Goal: Transaction & Acquisition: Purchase product/service

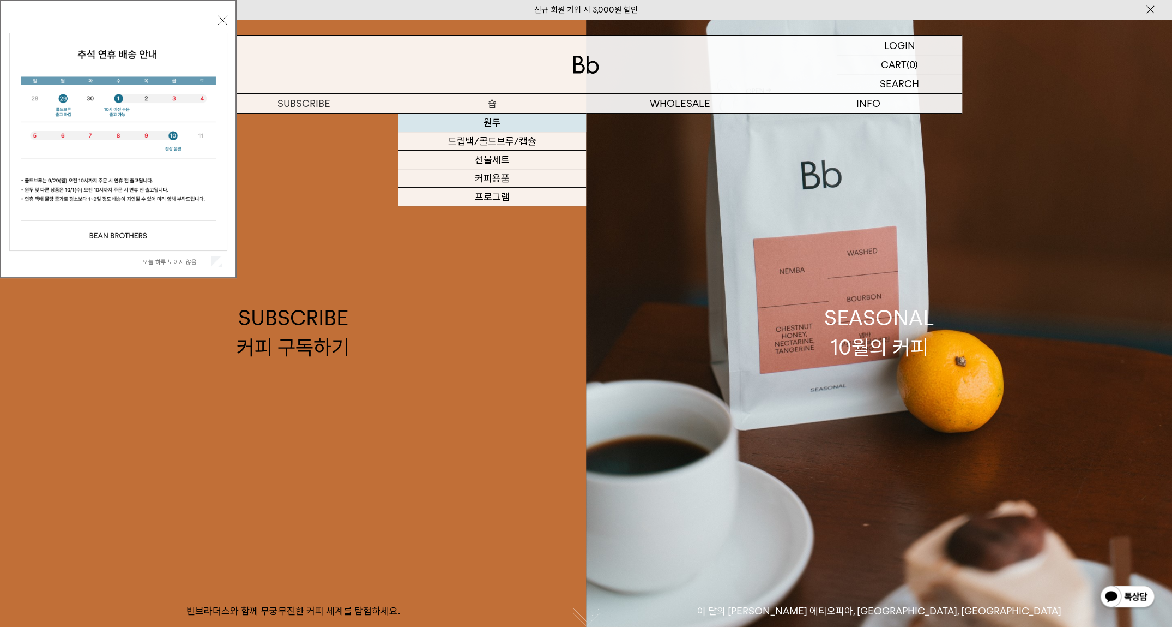
click at [496, 122] on link "원두" at bounding box center [492, 122] width 188 height 19
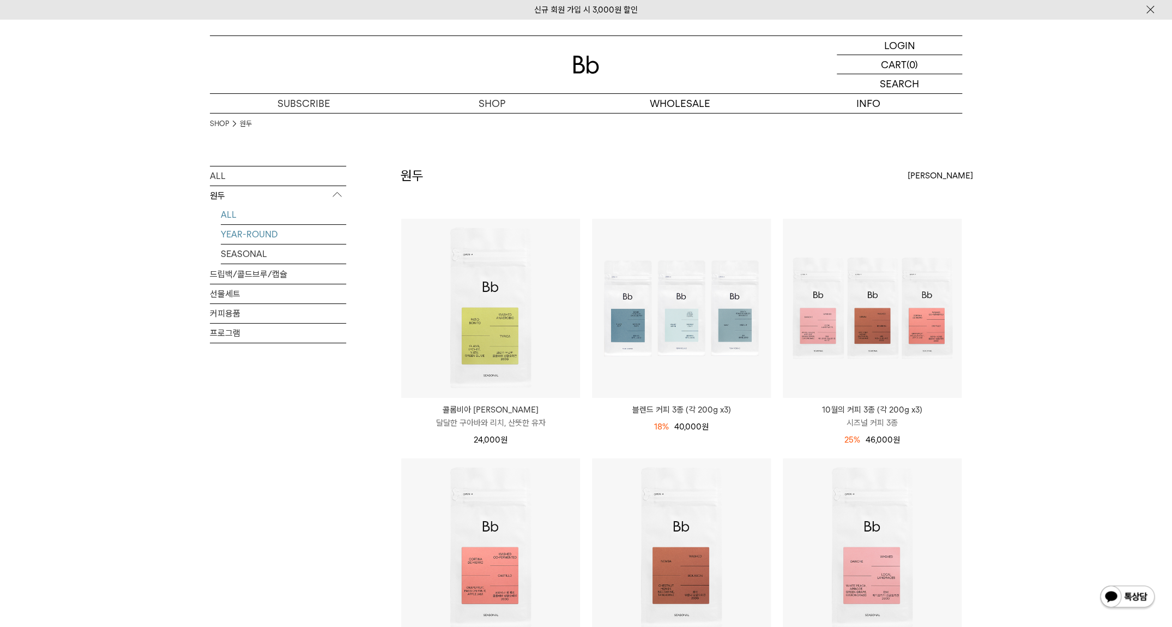
click at [259, 233] on link "YEAR-ROUND" at bounding box center [283, 234] width 125 height 19
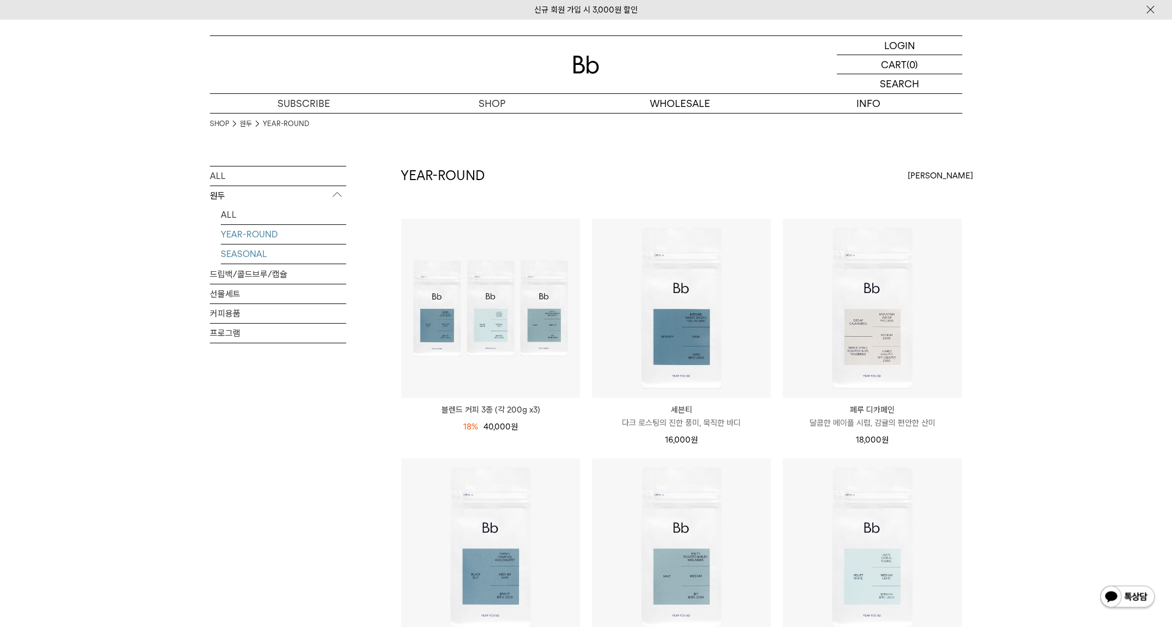
click at [263, 252] on link "SEASONAL" at bounding box center [283, 253] width 125 height 19
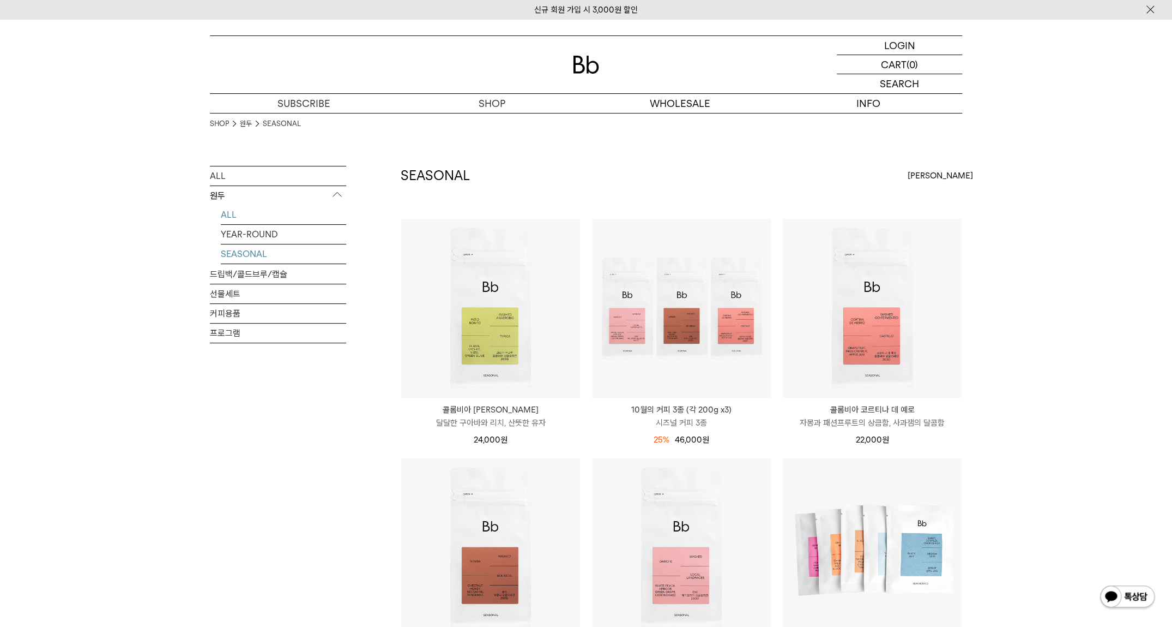
click at [237, 213] on link "ALL" at bounding box center [283, 214] width 125 height 19
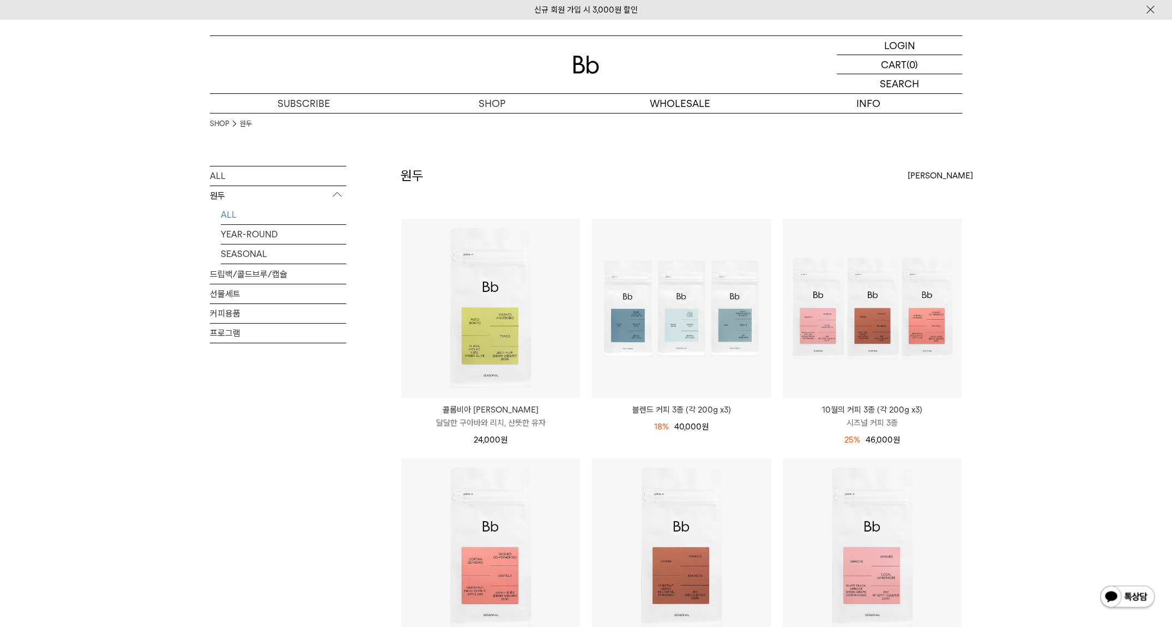
scroll to position [524, 0]
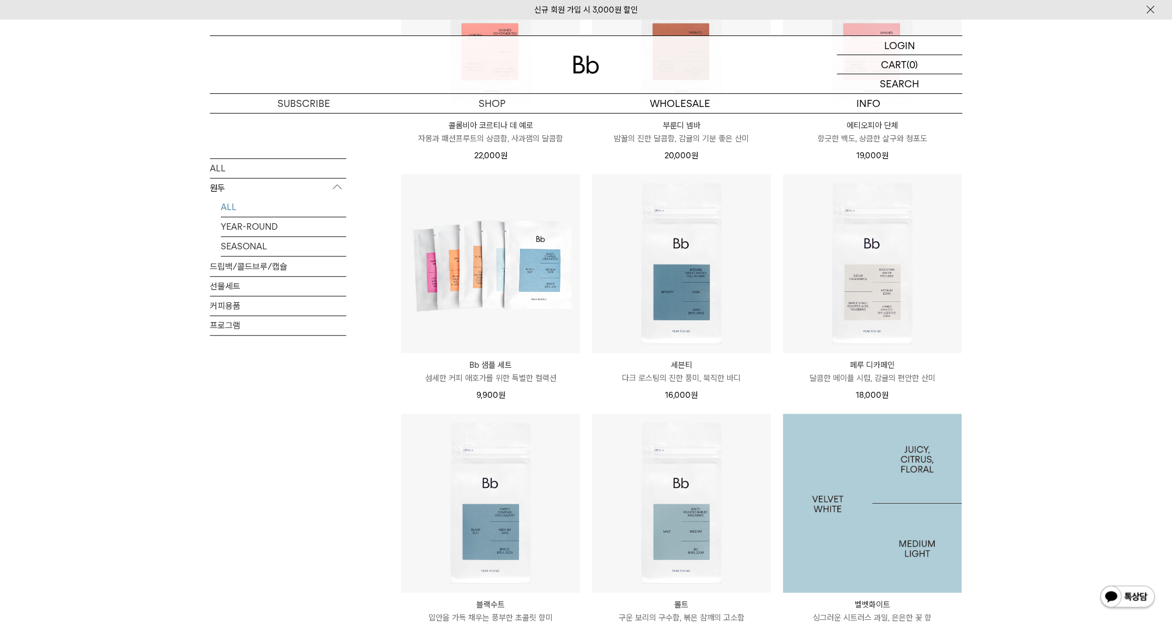
click at [894, 515] on img at bounding box center [872, 502] width 179 height 179
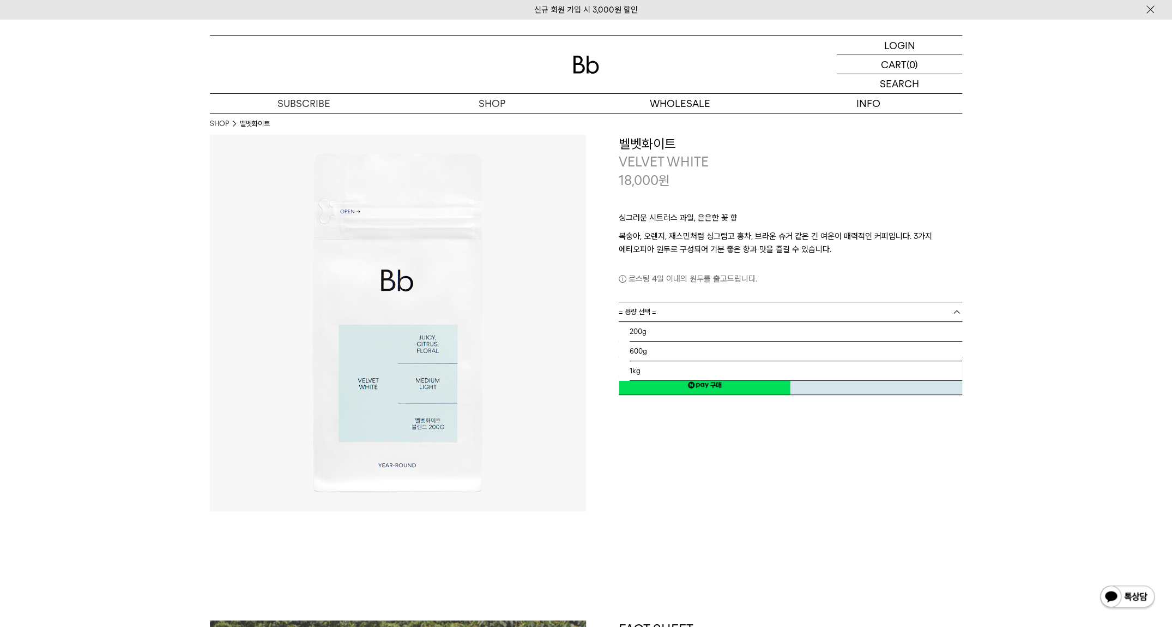
click at [726, 311] on link "= 용량 선택 =" at bounding box center [791, 311] width 344 height 19
click at [660, 365] on li "1kg" at bounding box center [796, 371] width 333 height 20
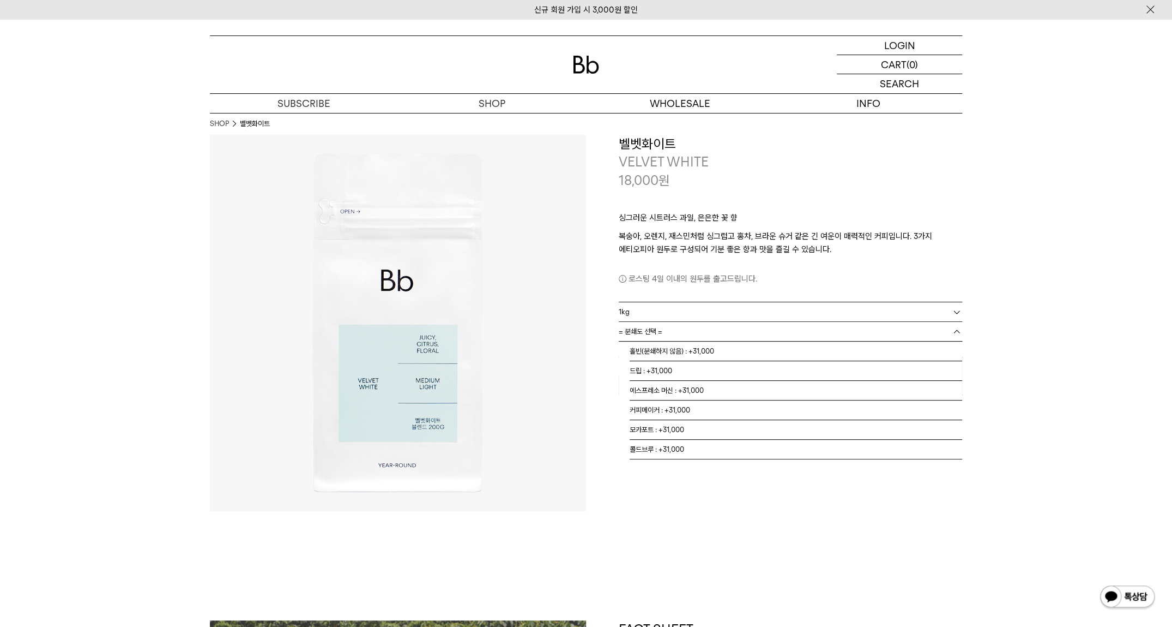
click at [670, 334] on link "= 분쇄도 선택 =" at bounding box center [791, 331] width 344 height 19
click at [673, 349] on li "홀빈(분쇄하지 않음) : +31,000" at bounding box center [796, 351] width 333 height 20
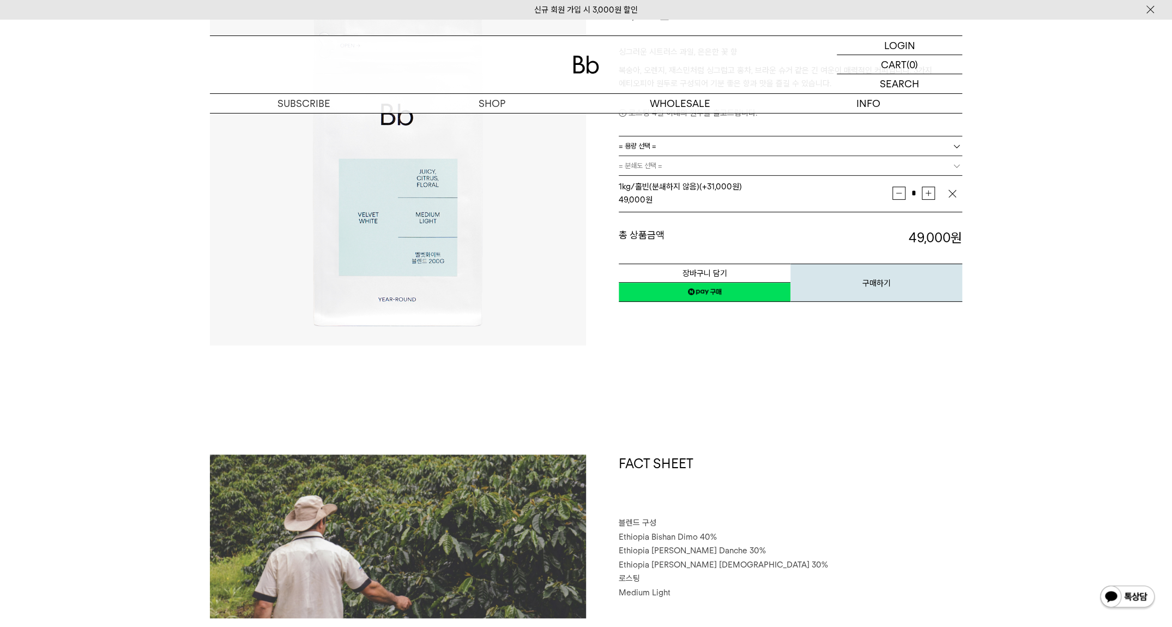
scroll to position [349, 0]
